Goal: Task Accomplishment & Management: Manage account settings

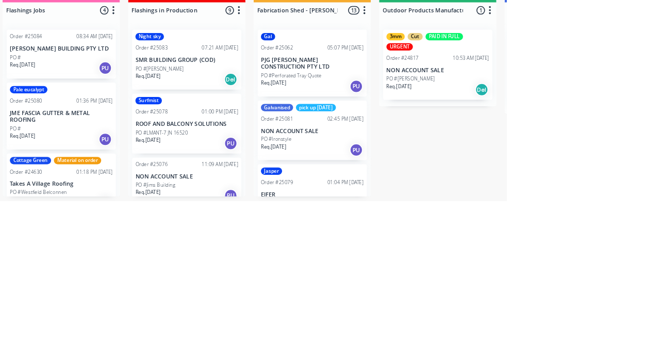
click at [418, 335] on p "EIFER" at bounding box center [414, 334] width 130 height 9
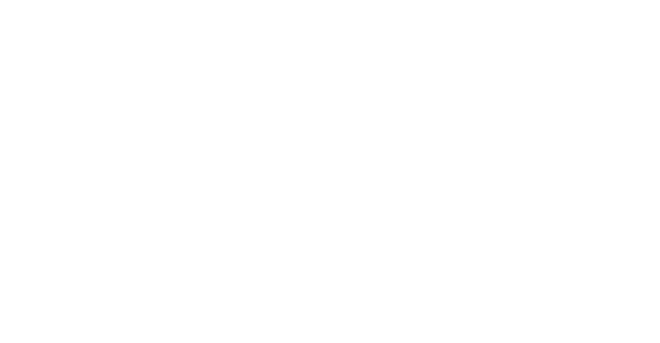
click at [137, 92] on button "Collaborate" at bounding box center [88, 90] width 98 height 26
click at [492, 62] on button "Close" at bounding box center [473, 57] width 38 height 16
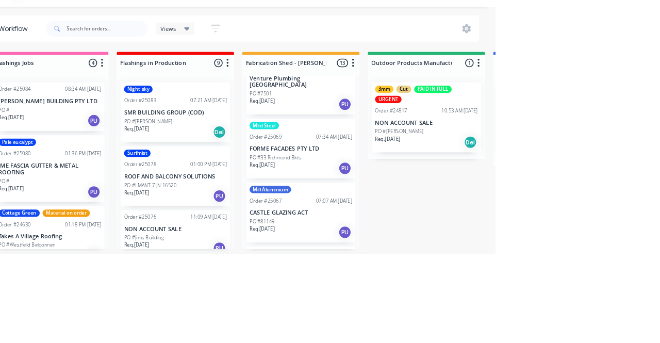
scroll to position [468, 0]
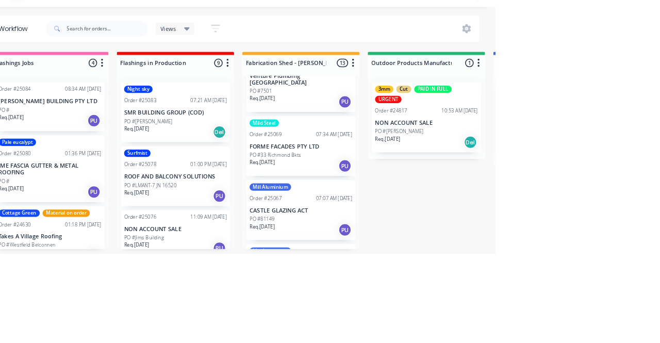
click at [419, 295] on div "PO #81149" at bounding box center [414, 299] width 130 height 9
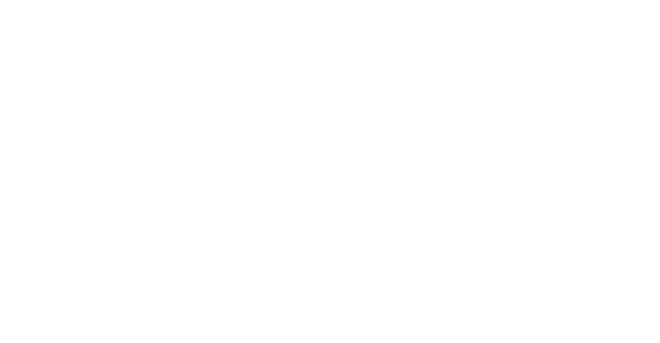
click at [492, 57] on button "Close" at bounding box center [473, 57] width 38 height 16
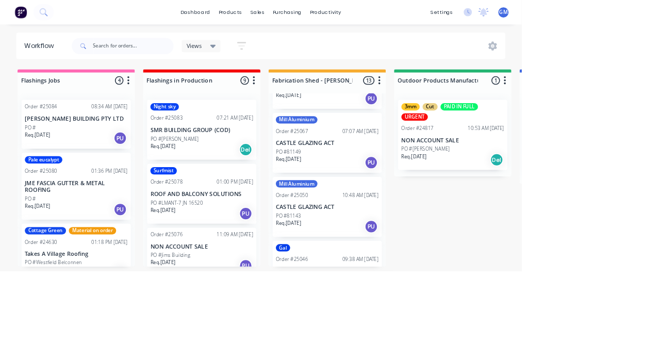
scroll to position [576, 0]
click at [426, 257] on p "CASTLE GLAZING ACT" at bounding box center [414, 261] width 130 height 9
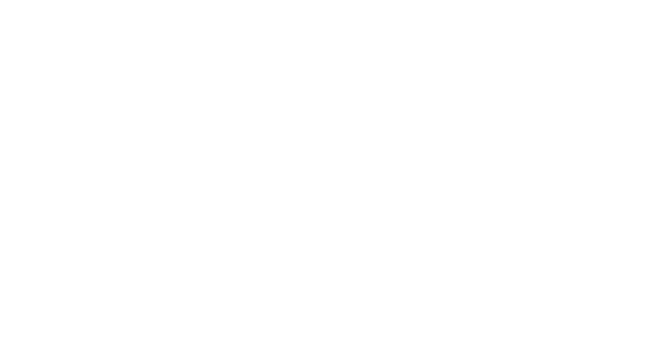
click at [492, 62] on button "Close" at bounding box center [473, 57] width 38 height 16
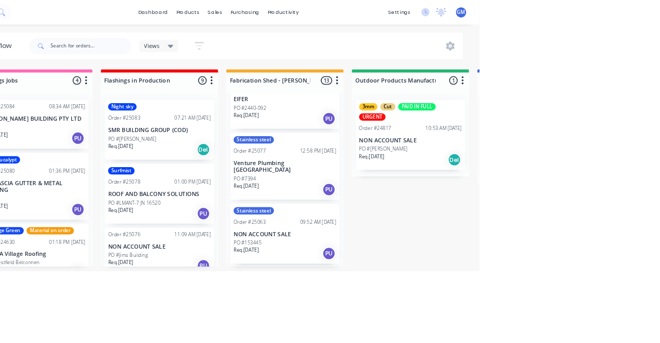
scroll to position [208, 0]
click at [399, 293] on p "NON ACCOUNT SALE" at bounding box center [414, 297] width 130 height 9
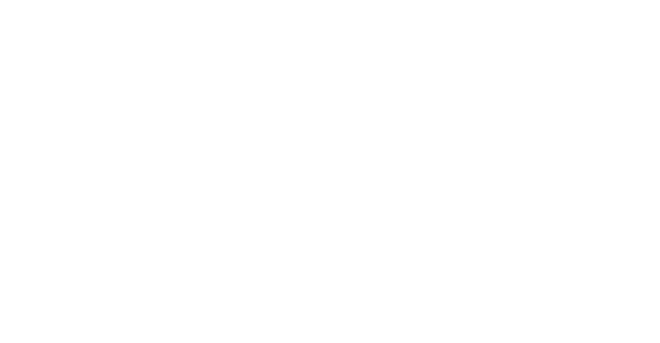
click at [492, 52] on button "Close" at bounding box center [473, 57] width 38 height 16
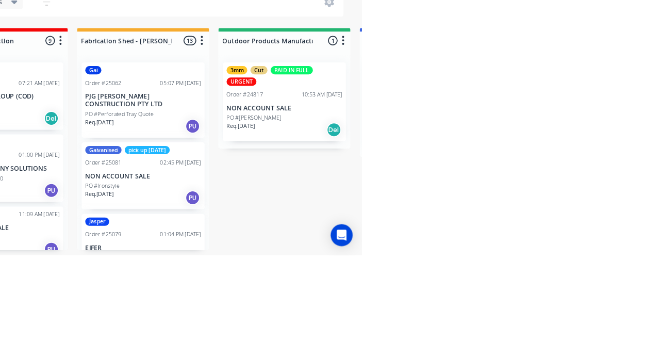
click at [596, 163] on div "10:53 AM [DATE]" at bounding box center [615, 162] width 46 height 9
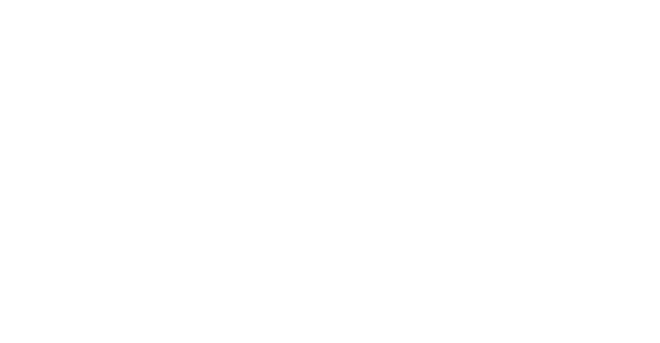
scroll to position [665, 0]
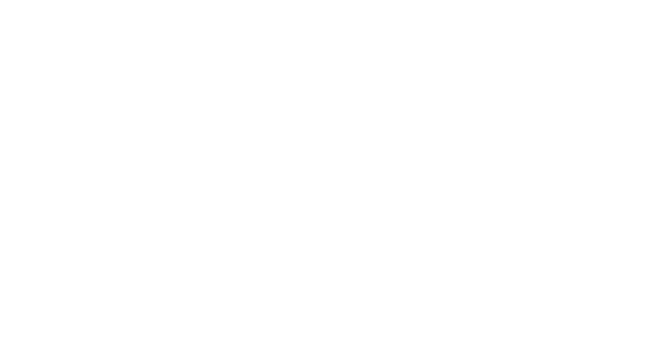
click at [606, 262] on div "3mm Cut PAID IN FULL URGENT" at bounding box center [569, 265] width 74 height 35
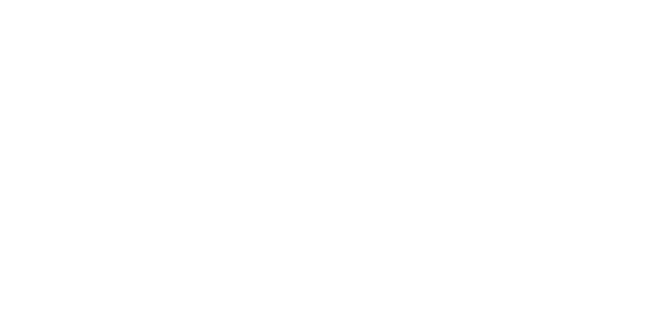
type input "Fab"
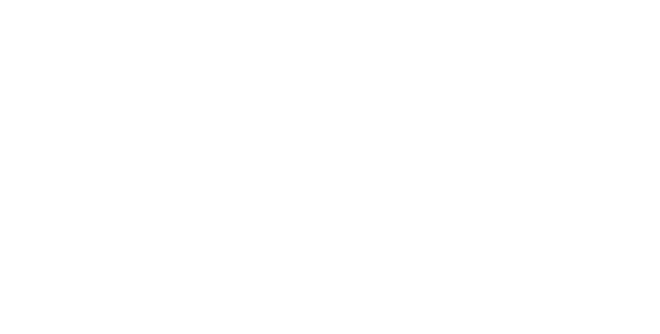
click at [482, 157] on div "Assigned to Add team member" at bounding box center [430, 136] width 103 height 109
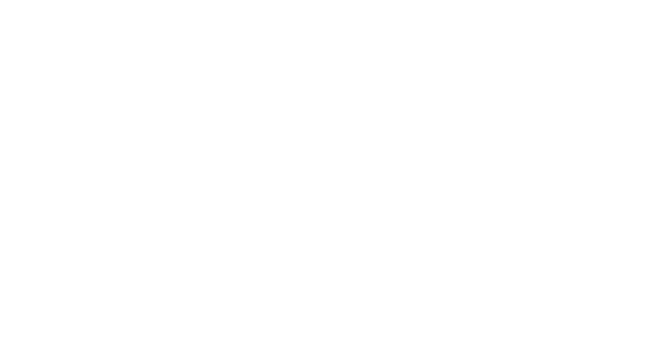
click at [590, 181] on span "Outdoor Product..." at bounding box center [560, 181] width 62 height 13
click at [492, 52] on button "Close" at bounding box center [473, 57] width 38 height 16
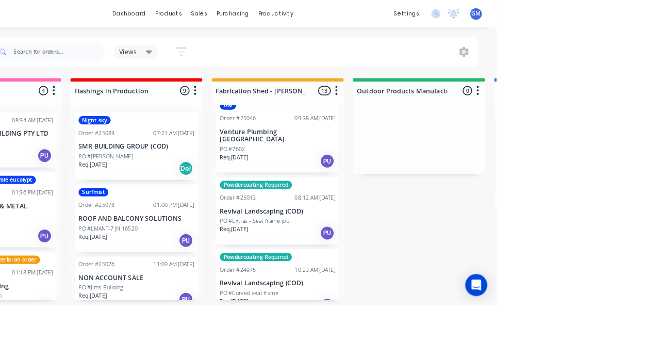
scroll to position [821, 0]
click at [425, 233] on p "Revival Landscaping (COD)" at bounding box center [414, 237] width 130 height 9
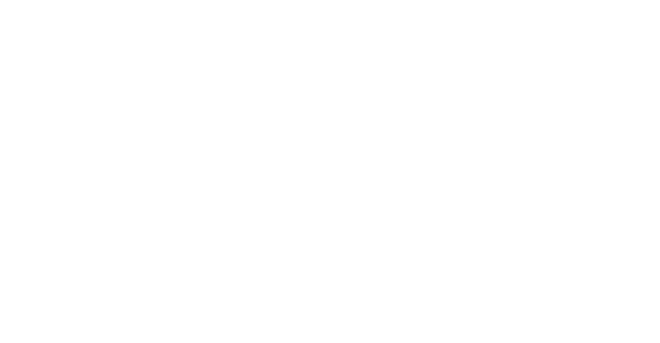
click at [444, 105] on button "Add team member" at bounding box center [406, 103] width 76 height 14
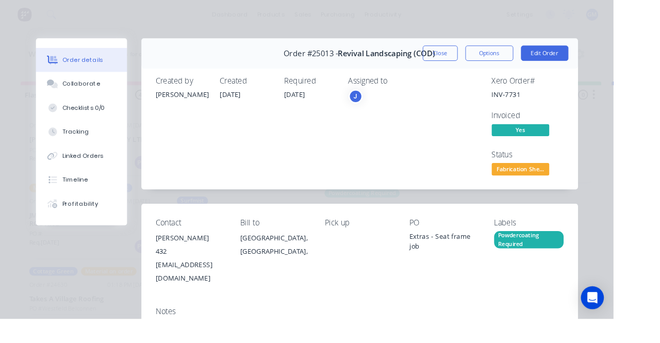
click at [247, 151] on div "Order details Collaborate Checklists 0/0 Tracking Linked Orders Timeline Profit…" at bounding box center [330, 171] width 660 height 343
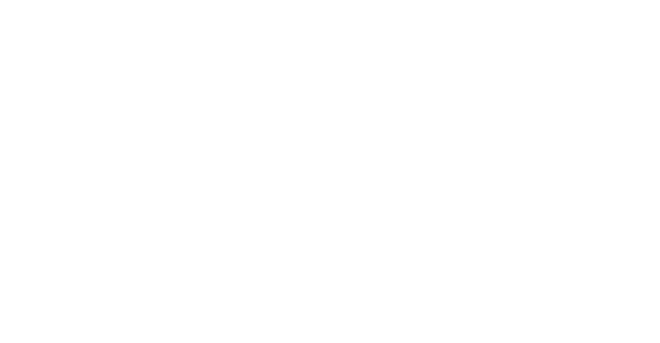
click at [492, 54] on button "Close" at bounding box center [473, 57] width 38 height 16
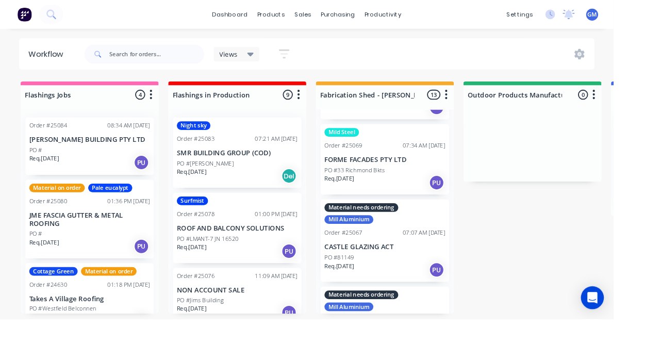
scroll to position [0, 0]
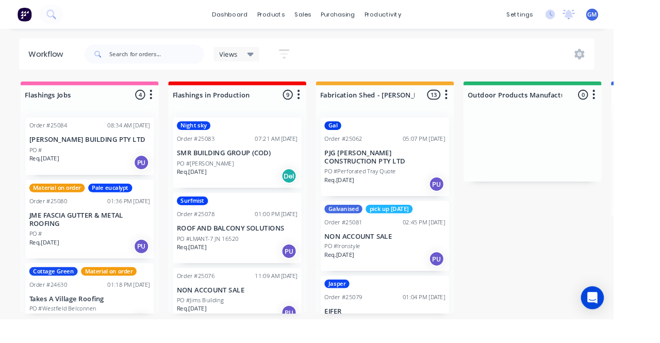
click at [424, 165] on p "PJG [PERSON_NAME] CONSTRUCTION PTY LTD" at bounding box center [414, 169] width 130 height 18
